Goal: Task Accomplishment & Management: Complete application form

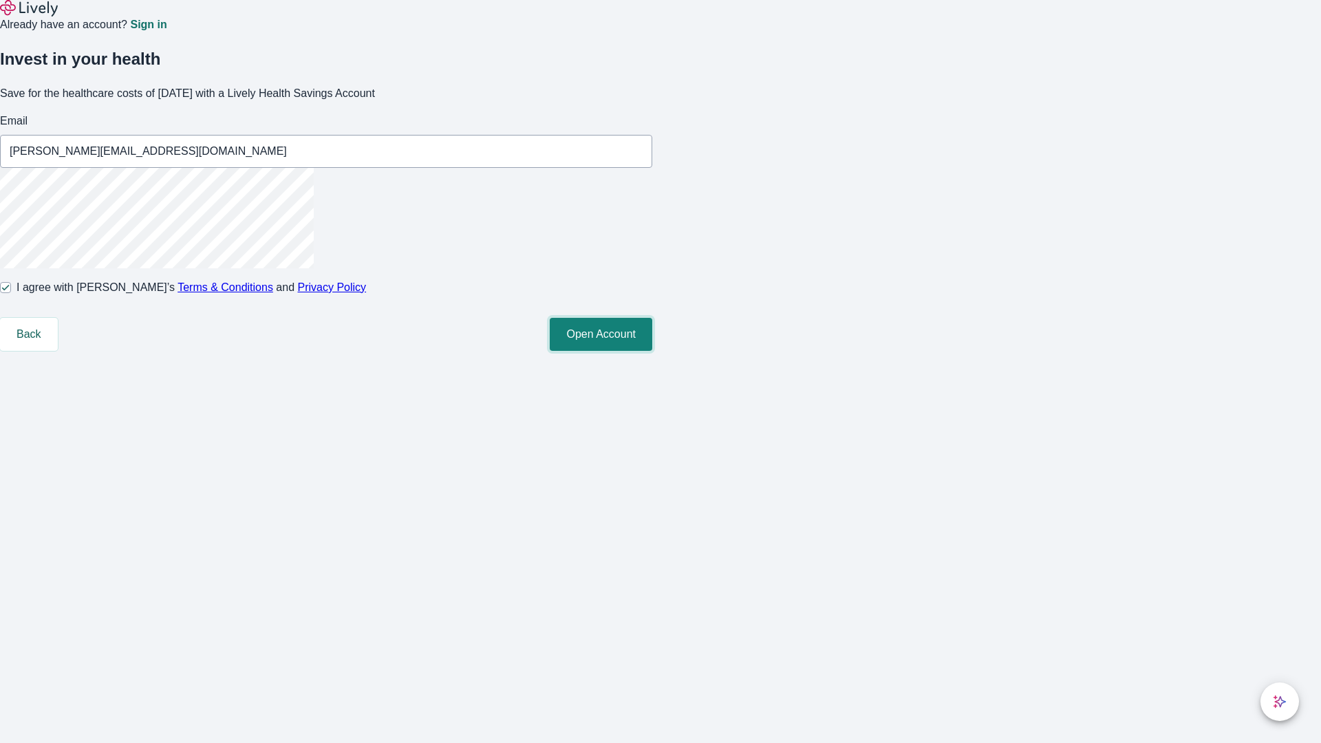
click at [652, 351] on button "Open Account" at bounding box center [601, 334] width 102 height 33
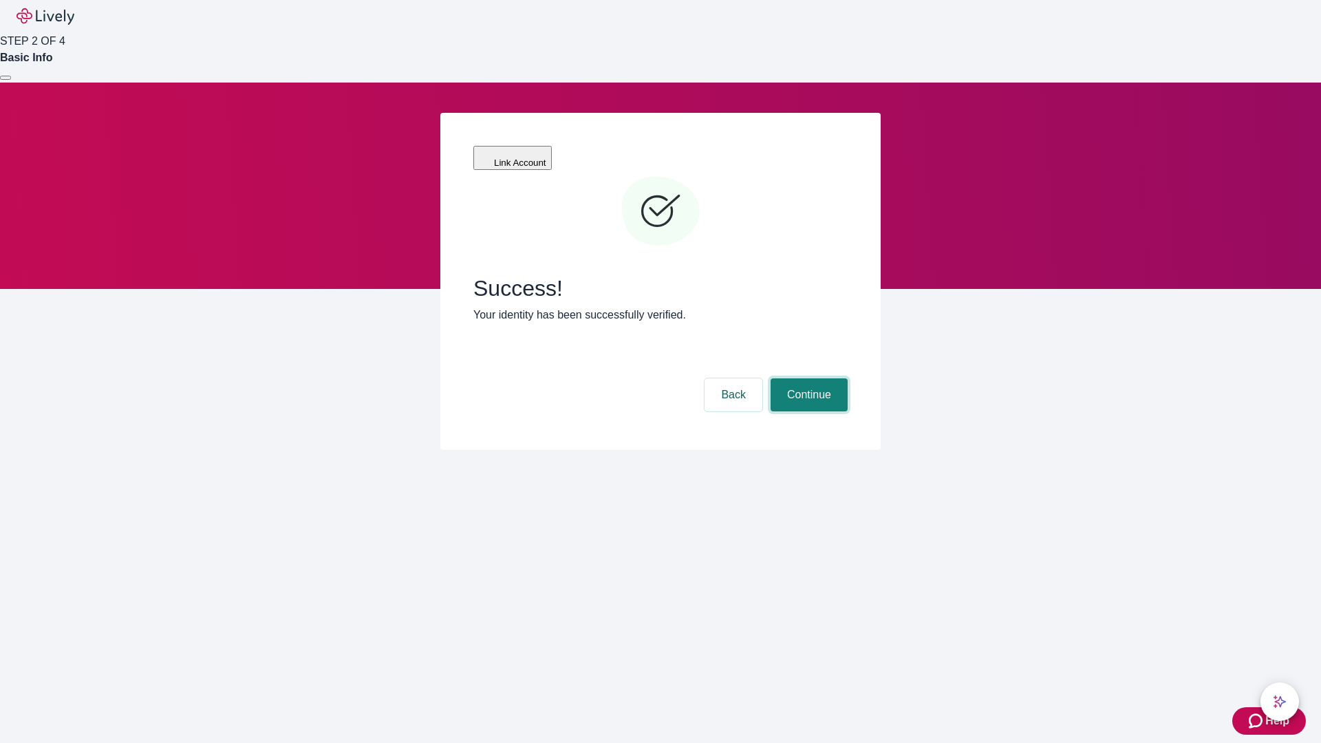
click at [807, 378] on button "Continue" at bounding box center [808, 394] width 77 height 33
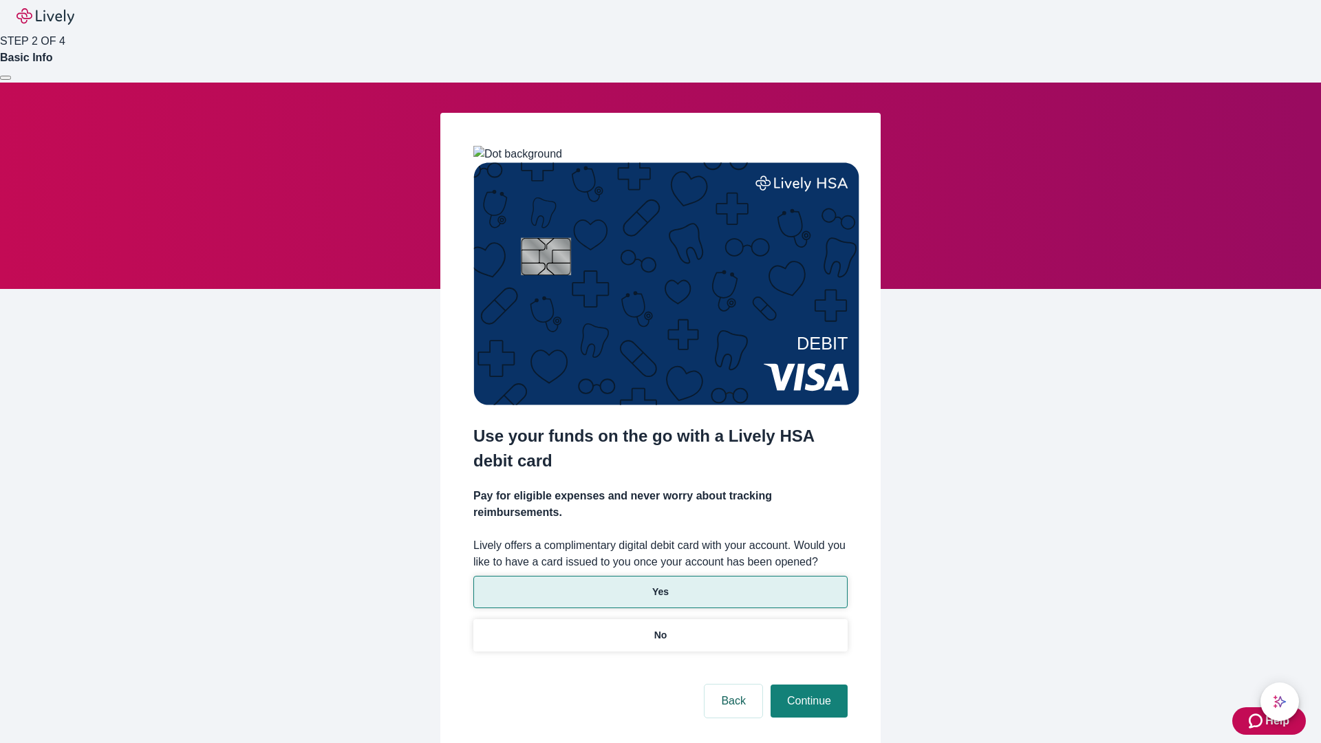
click at [660, 585] on p "Yes" at bounding box center [660, 592] width 17 height 14
click at [807, 684] on button "Continue" at bounding box center [808, 700] width 77 height 33
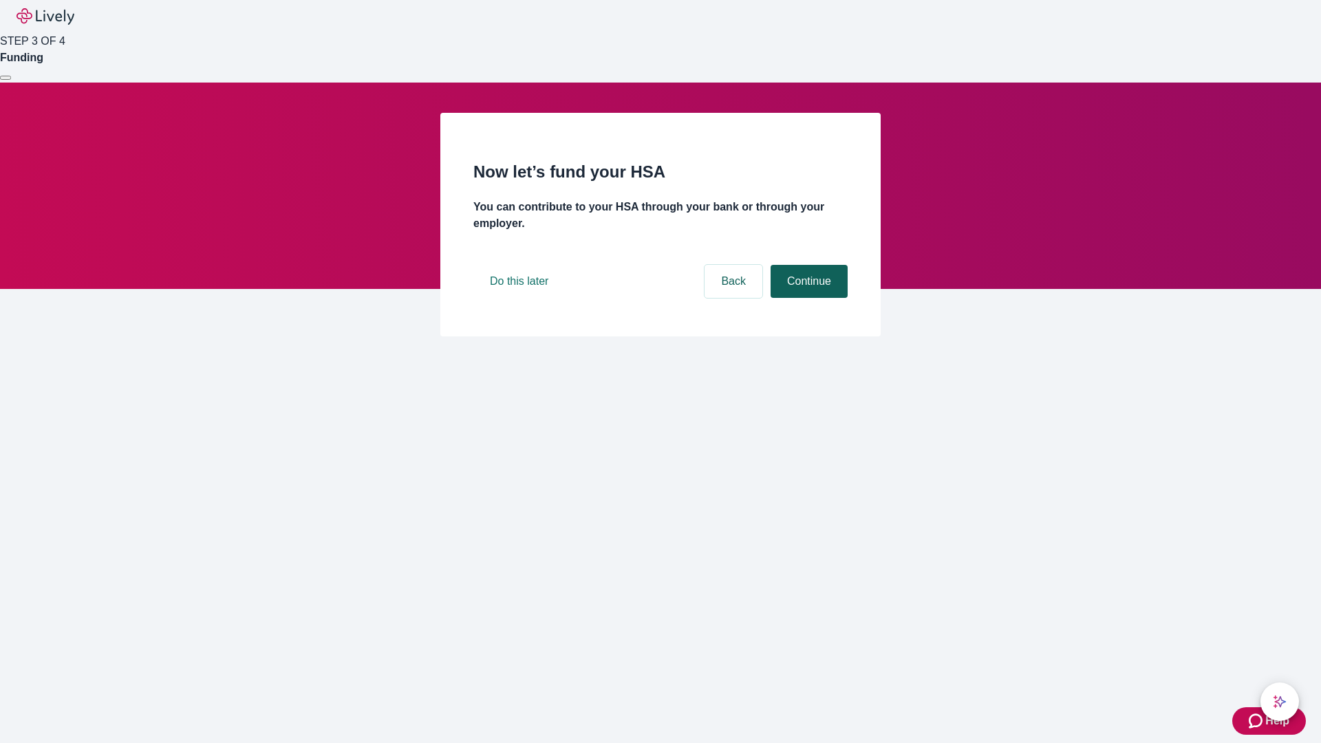
click at [807, 298] on button "Continue" at bounding box center [808, 281] width 77 height 33
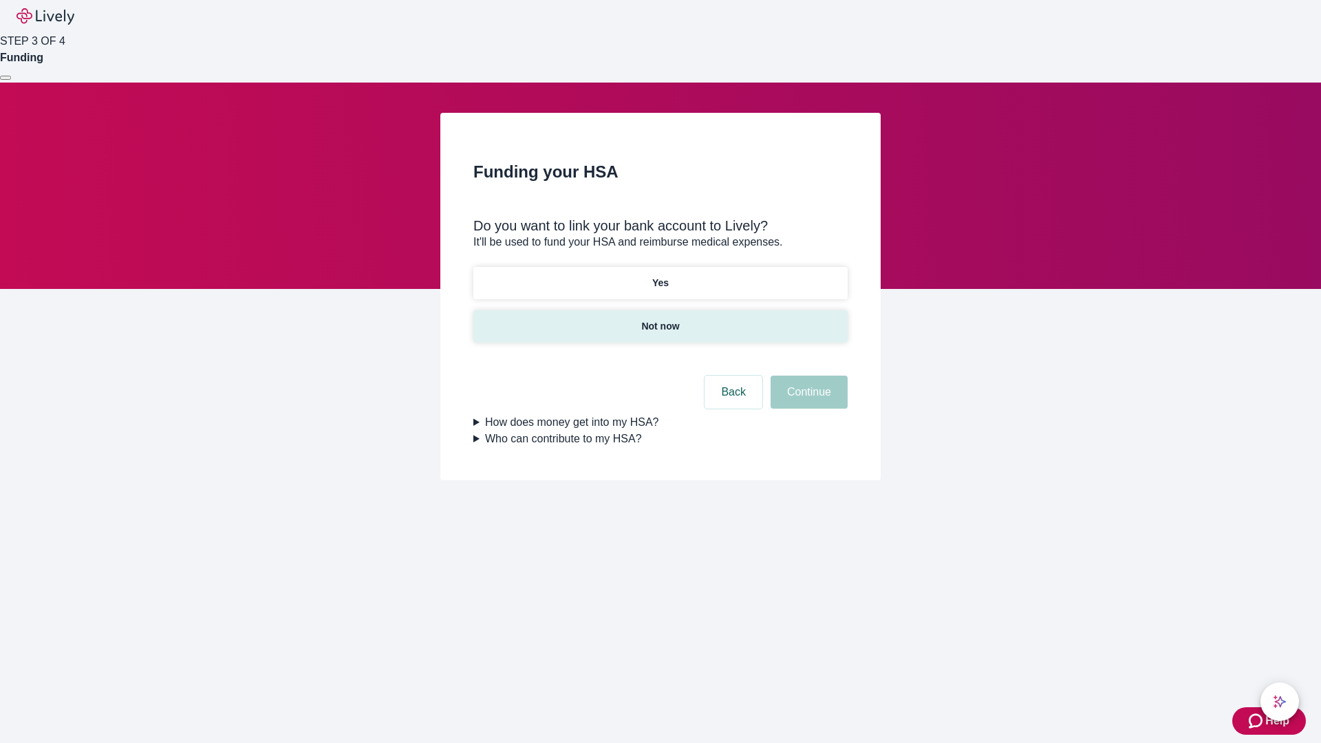
click at [660, 319] on p "Not now" at bounding box center [660, 326] width 38 height 14
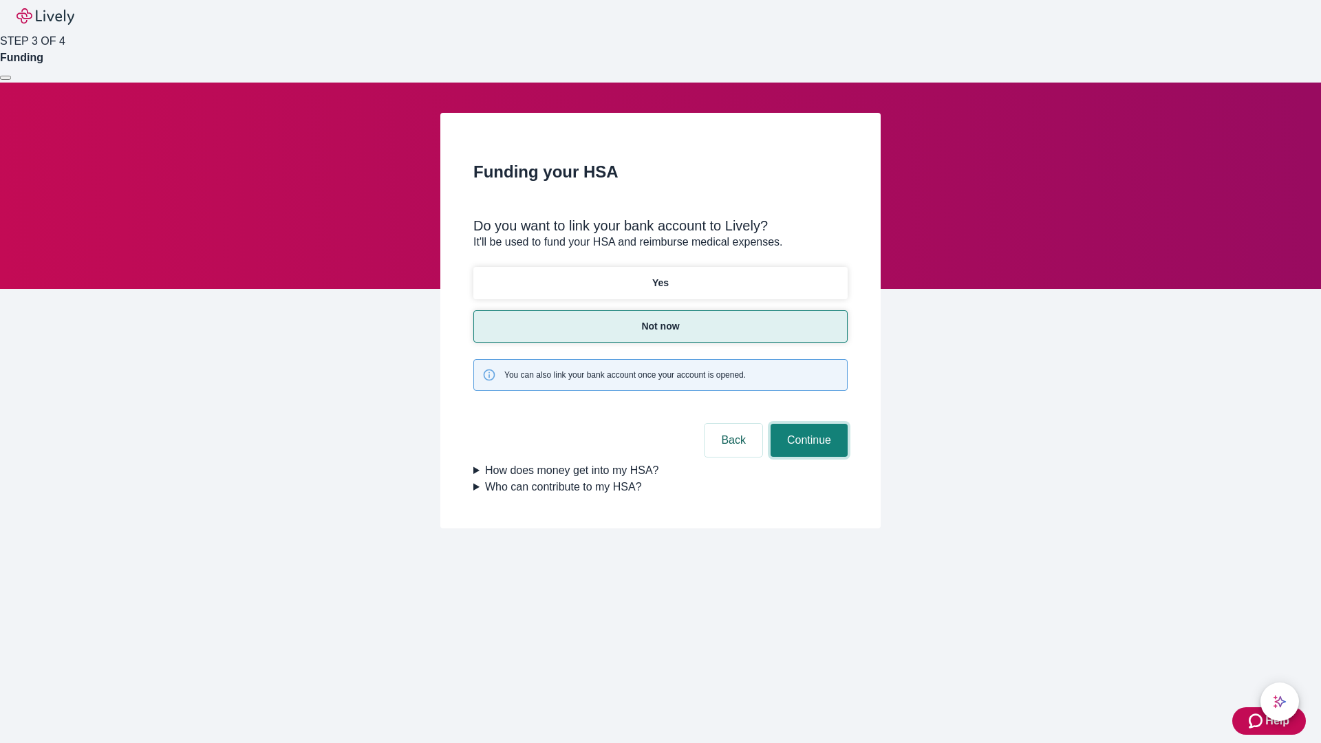
click at [807, 424] on button "Continue" at bounding box center [808, 440] width 77 height 33
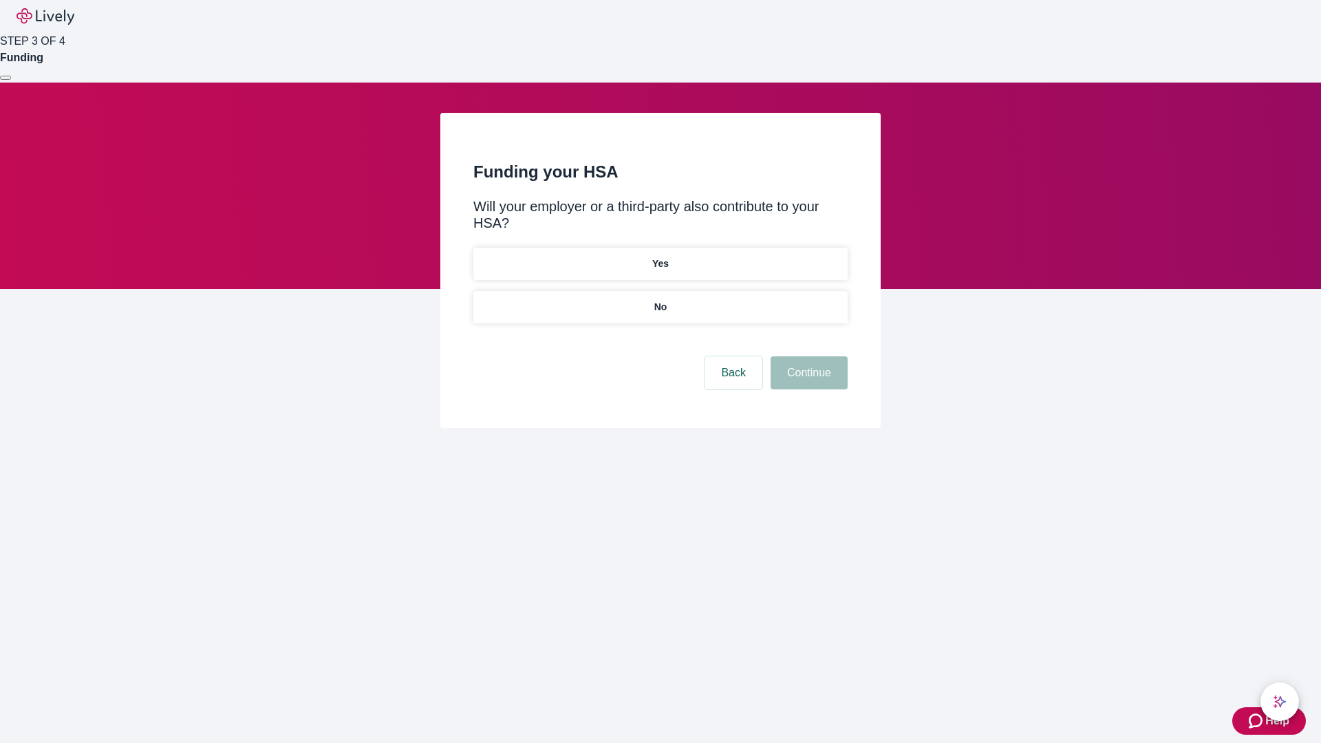
click at [660, 300] on p "No" at bounding box center [660, 307] width 13 height 14
click at [807, 356] on button "Continue" at bounding box center [808, 372] width 77 height 33
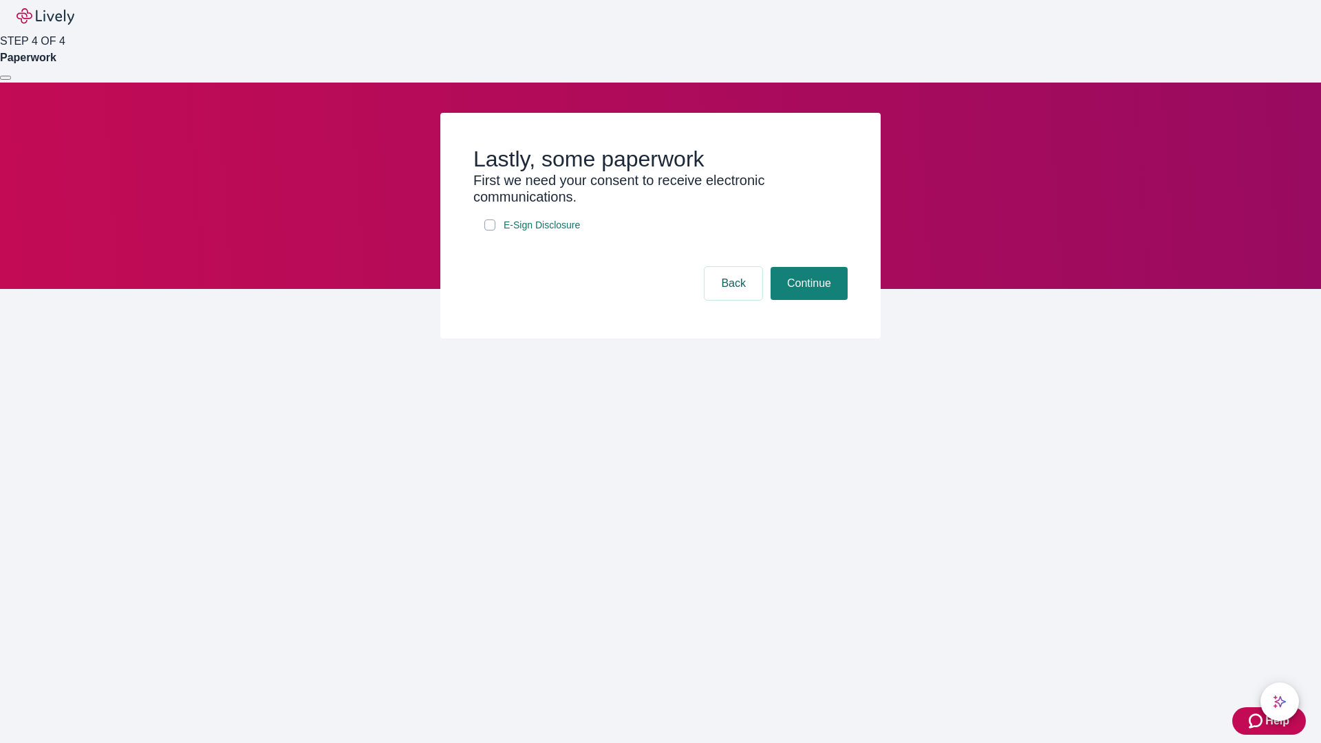
click at [490, 230] on input "E-Sign Disclosure" at bounding box center [489, 224] width 11 height 11
checkbox input "true"
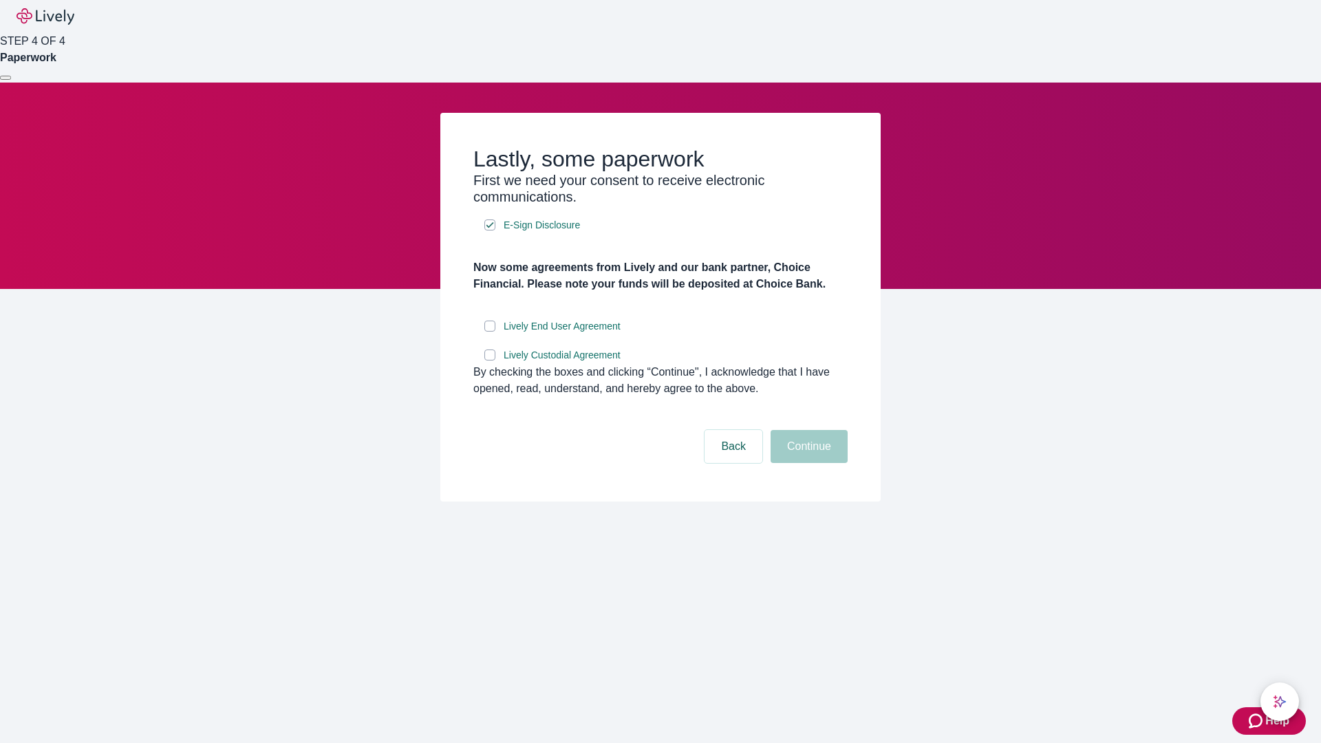
click at [490, 332] on input "Lively End User Agreement" at bounding box center [489, 326] width 11 height 11
checkbox input "true"
click at [490, 360] on input "Lively Custodial Agreement" at bounding box center [489, 354] width 11 height 11
checkbox input "true"
click at [807, 463] on button "Continue" at bounding box center [808, 446] width 77 height 33
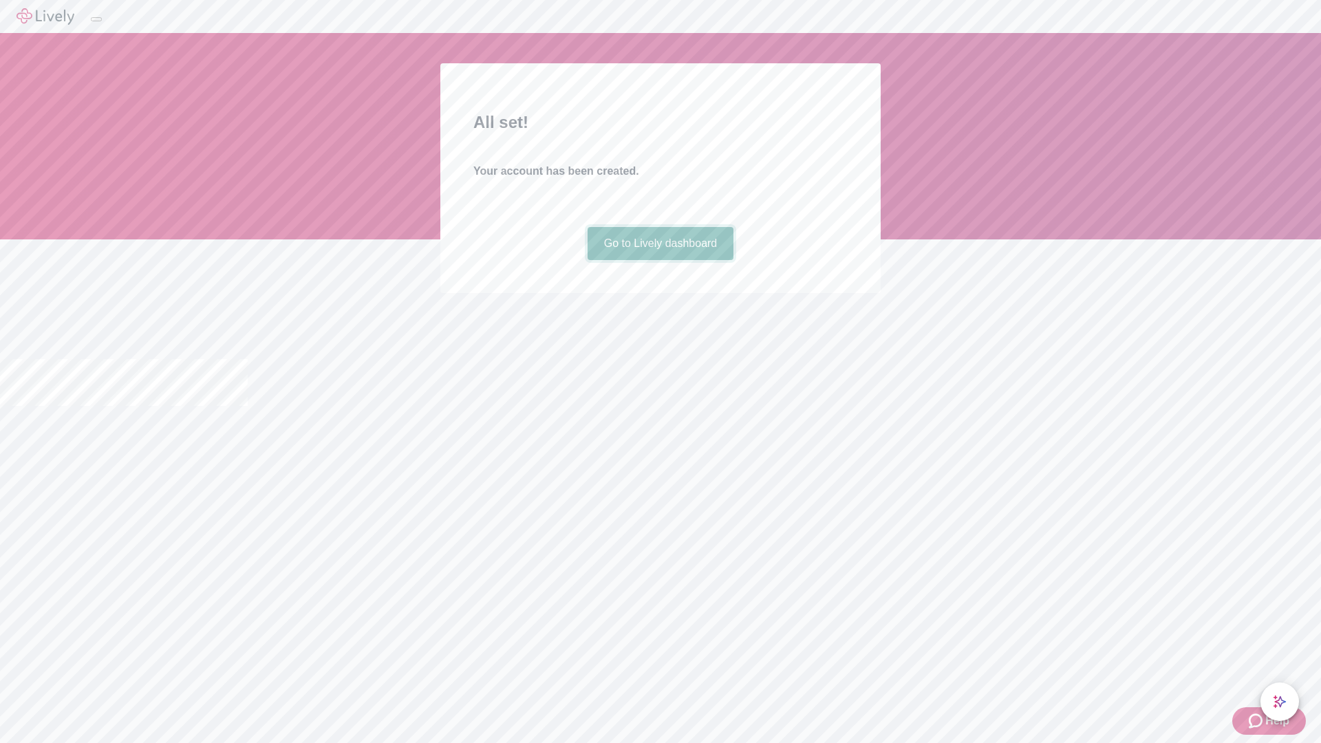
click at [660, 260] on link "Go to Lively dashboard" at bounding box center [660, 243] width 147 height 33
